Goal: Task Accomplishment & Management: Complete application form

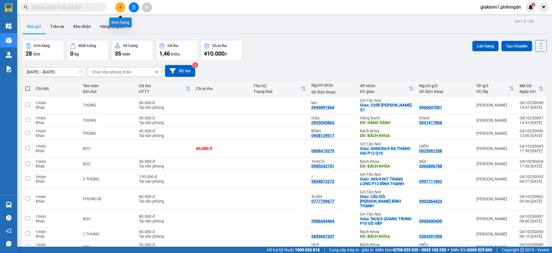
click at [121, 6] on icon "plus" at bounding box center [120, 7] width 4 height 4
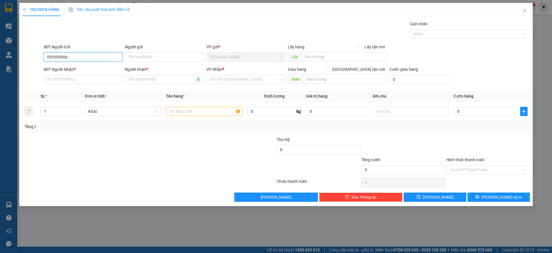
type input "0933090666"
click at [92, 71] on div "0933090666 - /" at bounding box center [83, 68] width 72 height 6
type input "/"
type input "0906307466"
type input "."
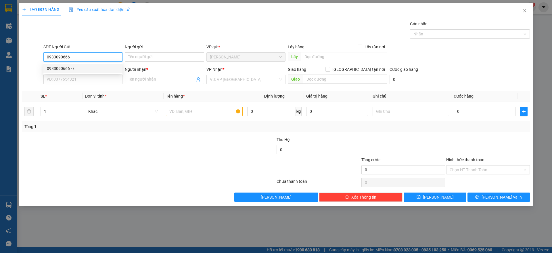
checkbox input "true"
type input "32 THỐNG NHẤT, [GEOGRAPHIC_DATA] [GEOGRAPHIC_DATA]"
type input "90.000"
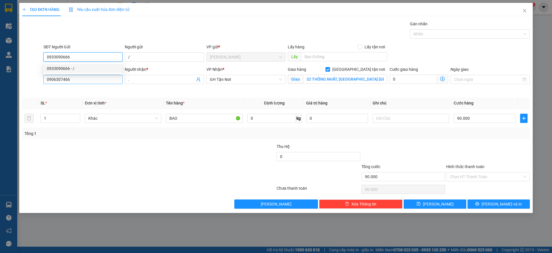
type input "0933090666"
click at [90, 77] on input "0906307466" at bounding box center [82, 79] width 79 height 9
click at [63, 80] on input "093886503" at bounding box center [82, 79] width 79 height 9
type input "0938865403"
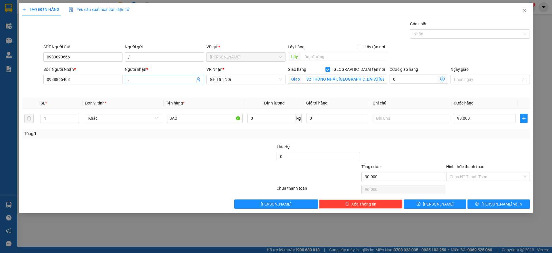
click at [139, 80] on input "." at bounding box center [161, 79] width 66 height 6
type input "CÔ MINH"
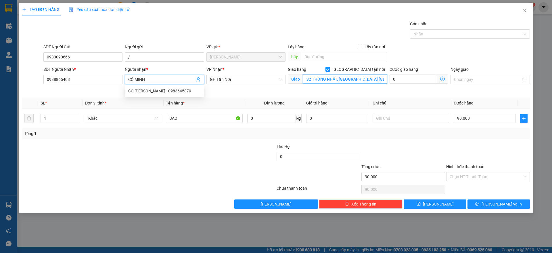
click at [310, 79] on input "32 THỐNG NHẤT, [GEOGRAPHIC_DATA] [GEOGRAPHIC_DATA]" at bounding box center [345, 78] width 84 height 9
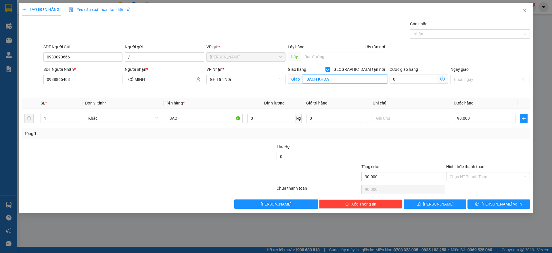
type input "BÁCH KHOA"
click at [329, 68] on input "[GEOGRAPHIC_DATA] tận nơi" at bounding box center [327, 69] width 4 height 4
checkbox input "false"
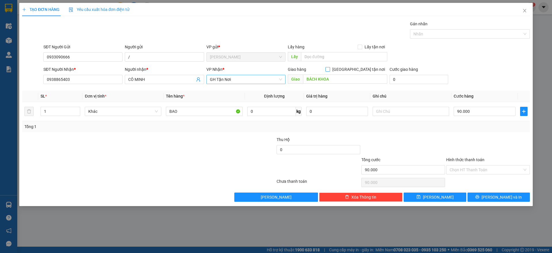
drag, startPoint x: 223, startPoint y: 78, endPoint x: 224, endPoint y: 82, distance: 5.0
click at [224, 78] on span "GH Tận Nơi" at bounding box center [246, 79] width 72 height 9
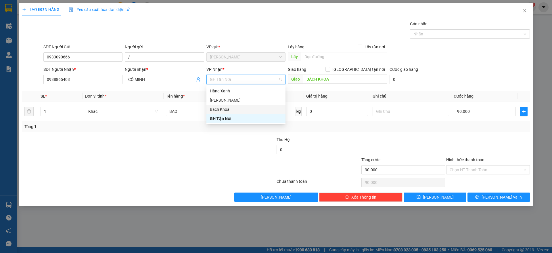
click at [223, 106] on div "Bách Khoa" at bounding box center [246, 109] width 72 height 6
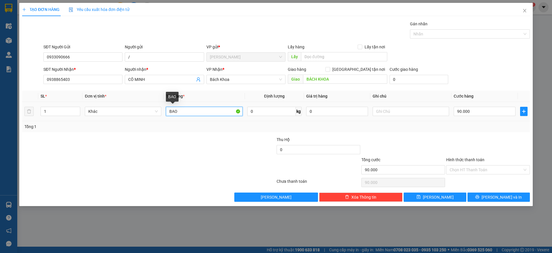
click at [178, 111] on input "BAO" at bounding box center [204, 111] width 76 height 9
type input "BỌC"
click at [471, 114] on input "90.000" at bounding box center [484, 111] width 62 height 9
type input "3"
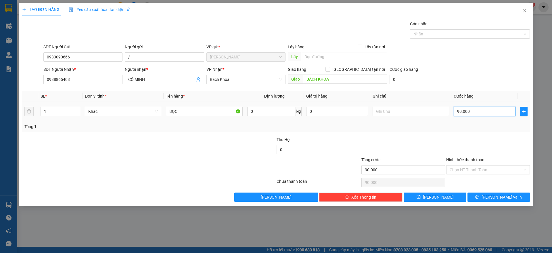
type input "3"
type input "30"
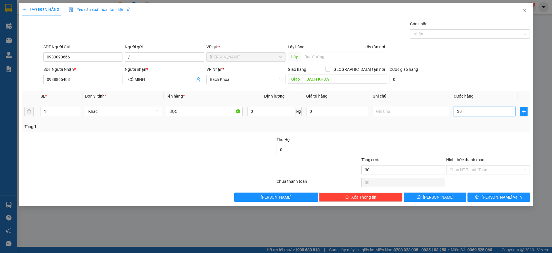
type input "300"
type input "3.000"
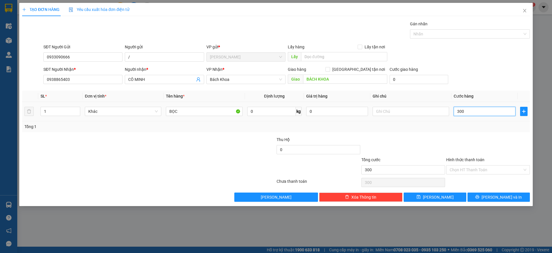
type input "3.000"
type input "30.000"
click at [492, 194] on button "[PERSON_NAME] và In" at bounding box center [498, 196] width 62 height 9
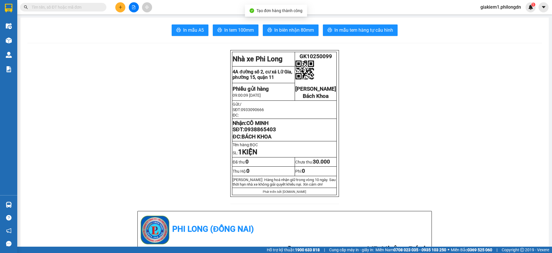
click at [226, 28] on span "In tem 100mm" at bounding box center [239, 29] width 30 height 7
click at [272, 132] on span "0938865403" at bounding box center [260, 129] width 32 height 6
click at [250, 132] on span "0938865403" at bounding box center [260, 129] width 32 height 6
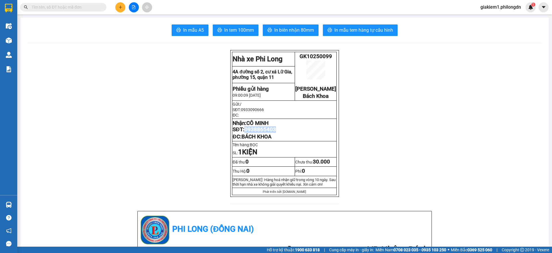
click at [250, 132] on span "0938865403" at bounding box center [260, 129] width 32 height 6
copy span "0938865403"
